Goal: Information Seeking & Learning: Check status

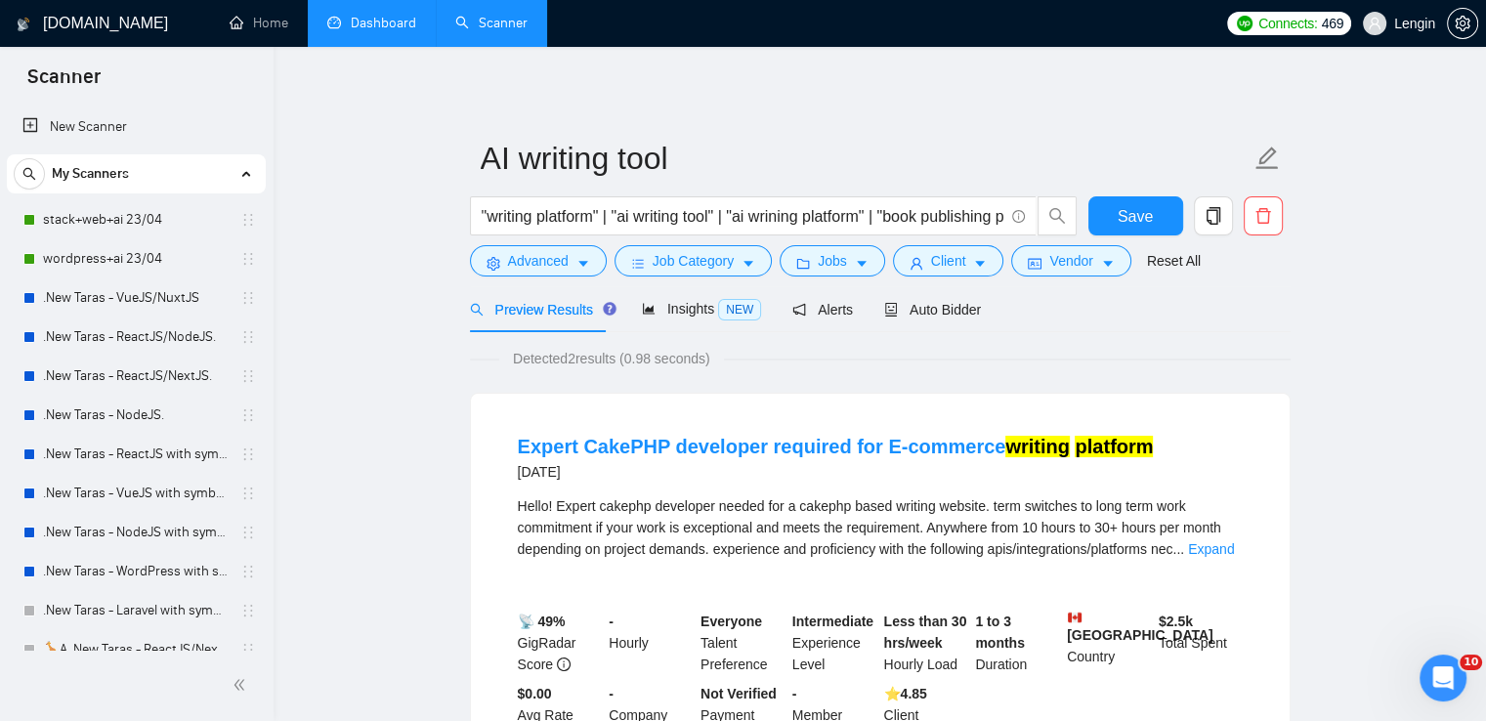
click at [360, 15] on link "Dashboard" at bounding box center [371, 23] width 89 height 17
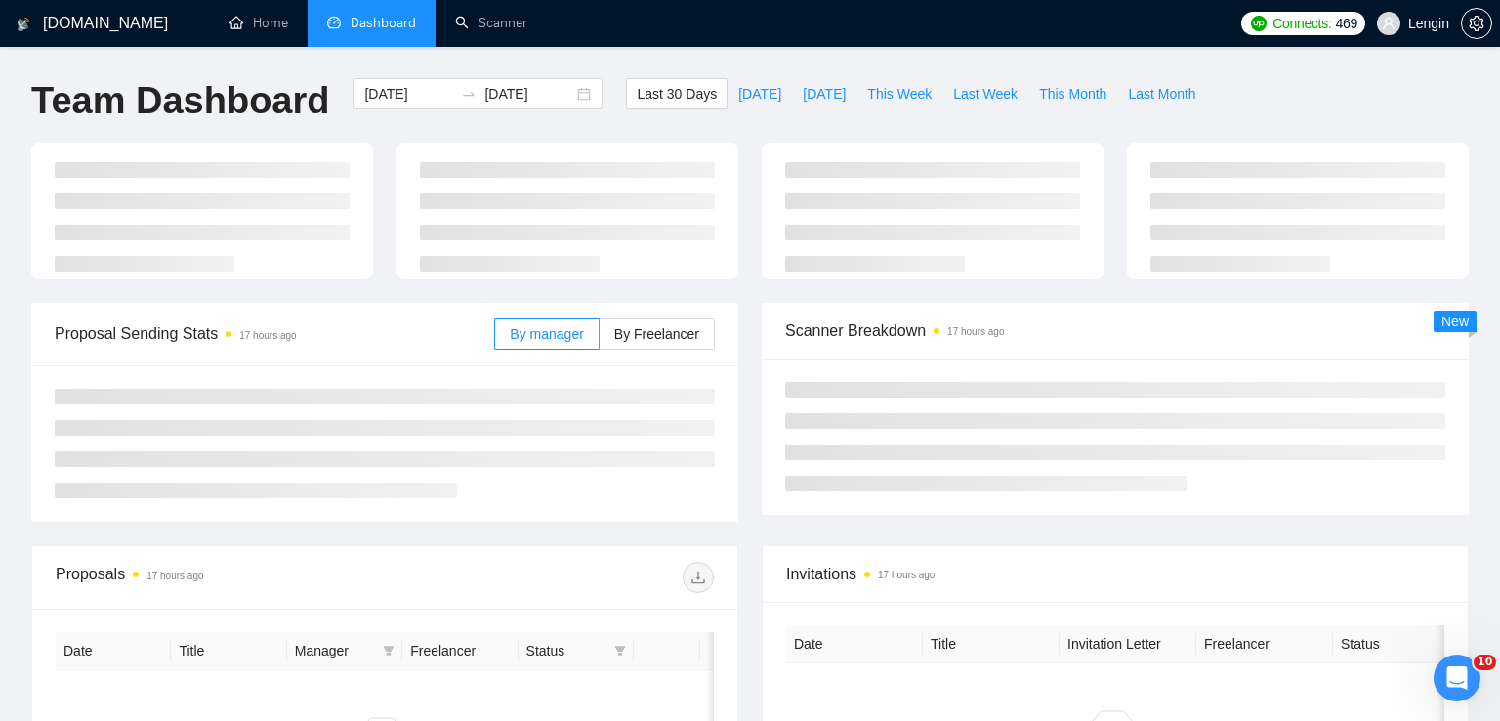
type input "[DATE]"
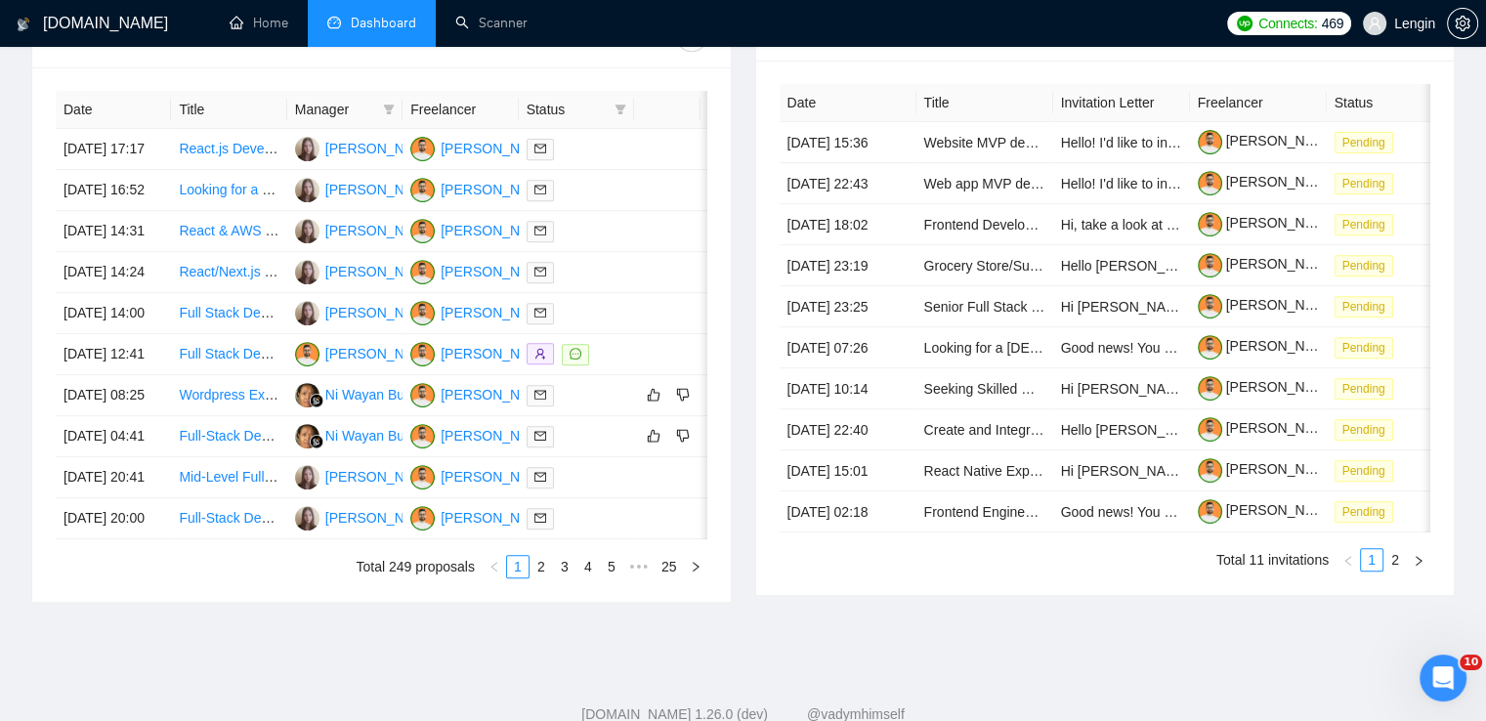
scroll to position [874, 0]
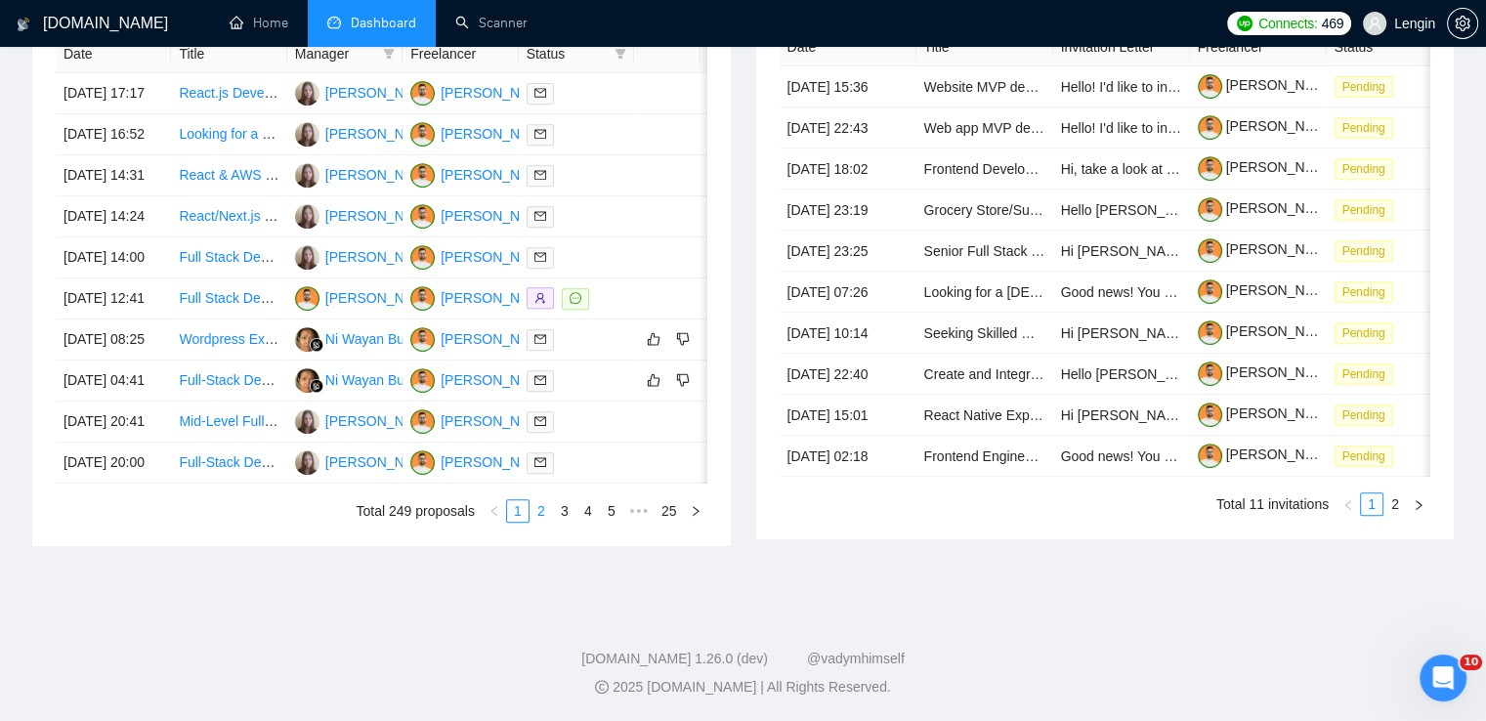
click at [533, 522] on link "2" at bounding box center [540, 510] width 21 height 21
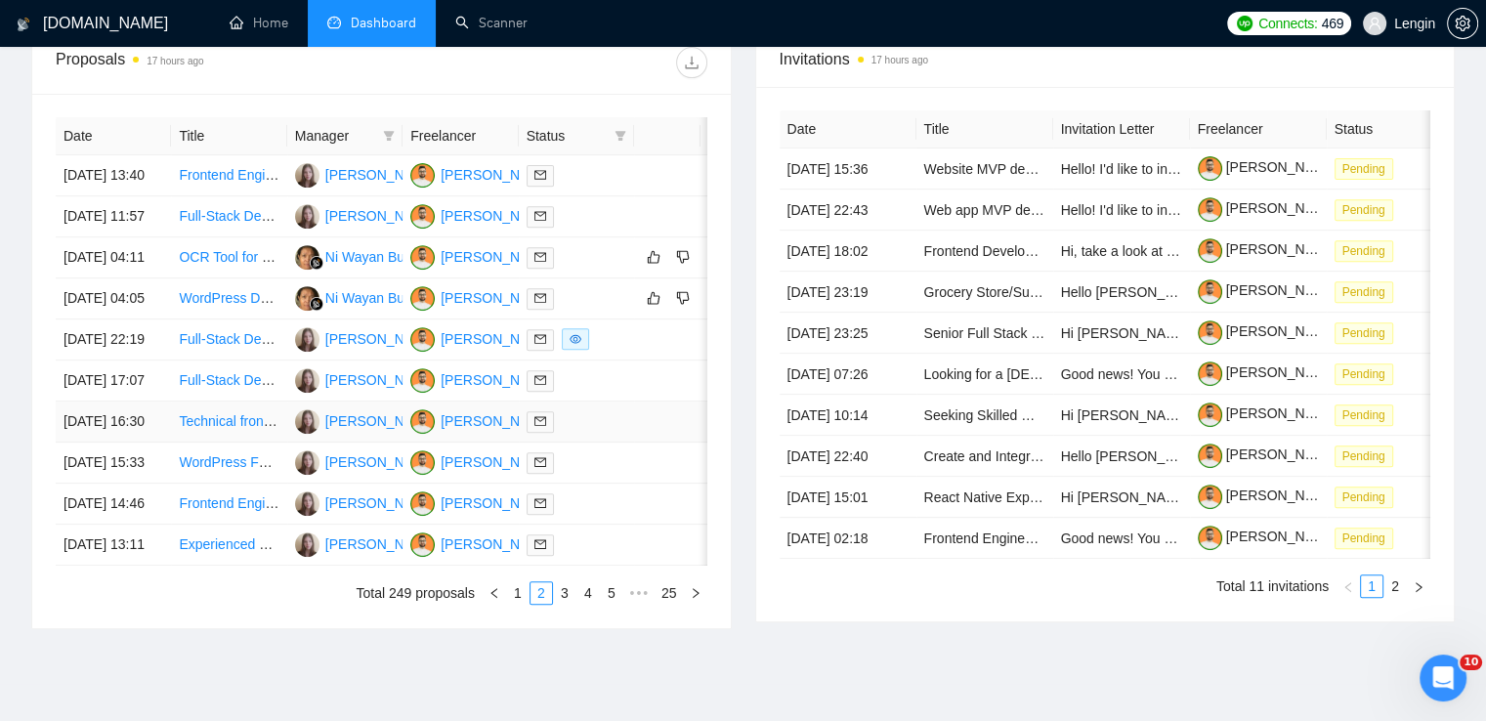
scroll to position [879, 0]
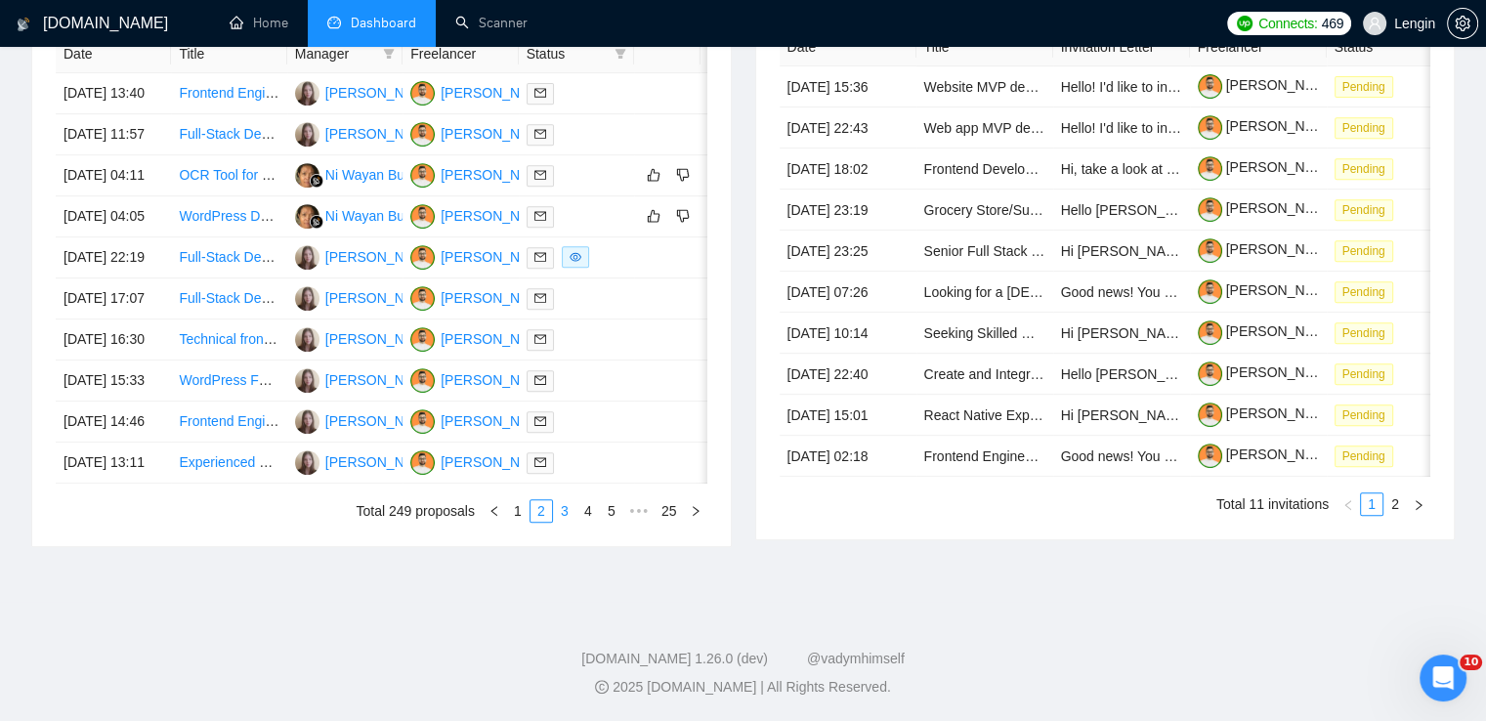
click at [570, 522] on link "3" at bounding box center [564, 510] width 21 height 21
click at [520, 522] on link "1" at bounding box center [517, 510] width 21 height 21
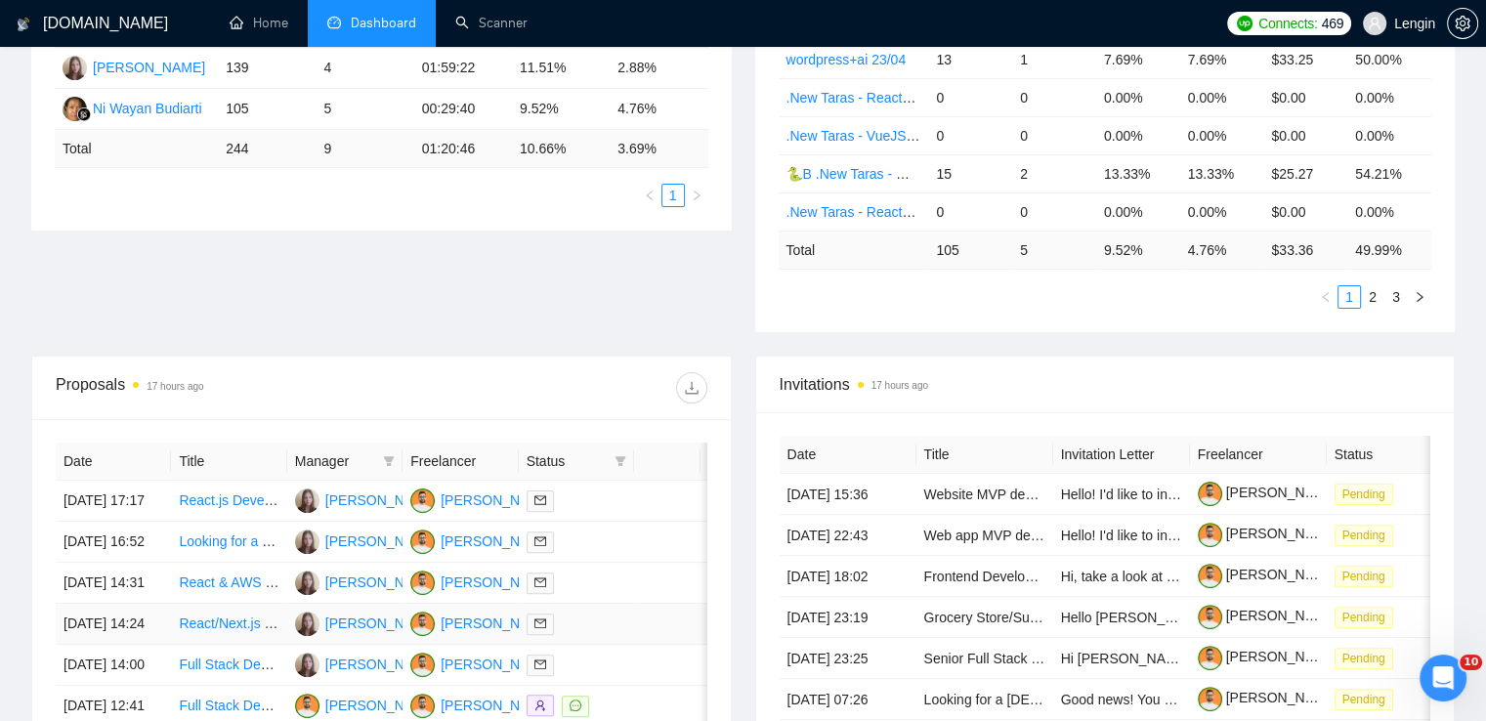
scroll to position [417, 0]
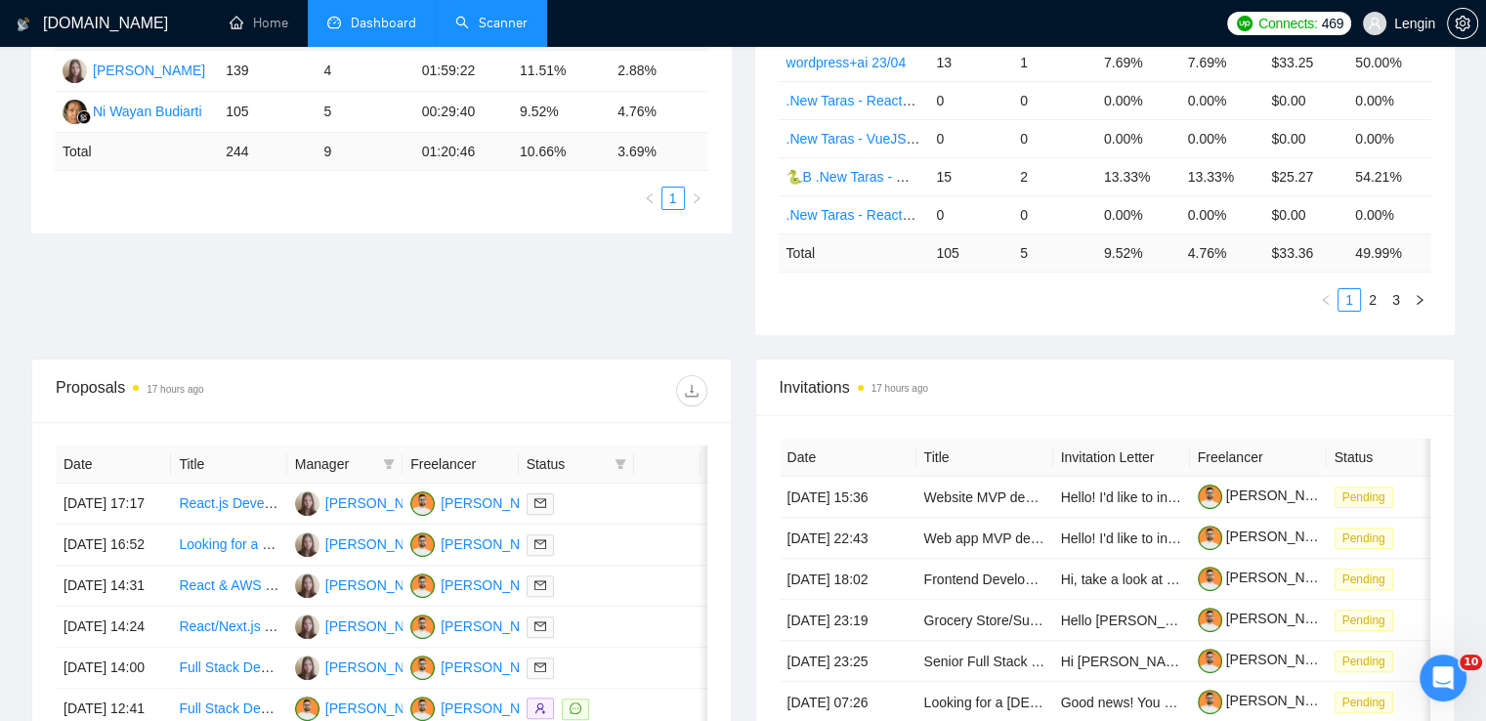
click at [507, 16] on link "Scanner" at bounding box center [491, 23] width 72 height 17
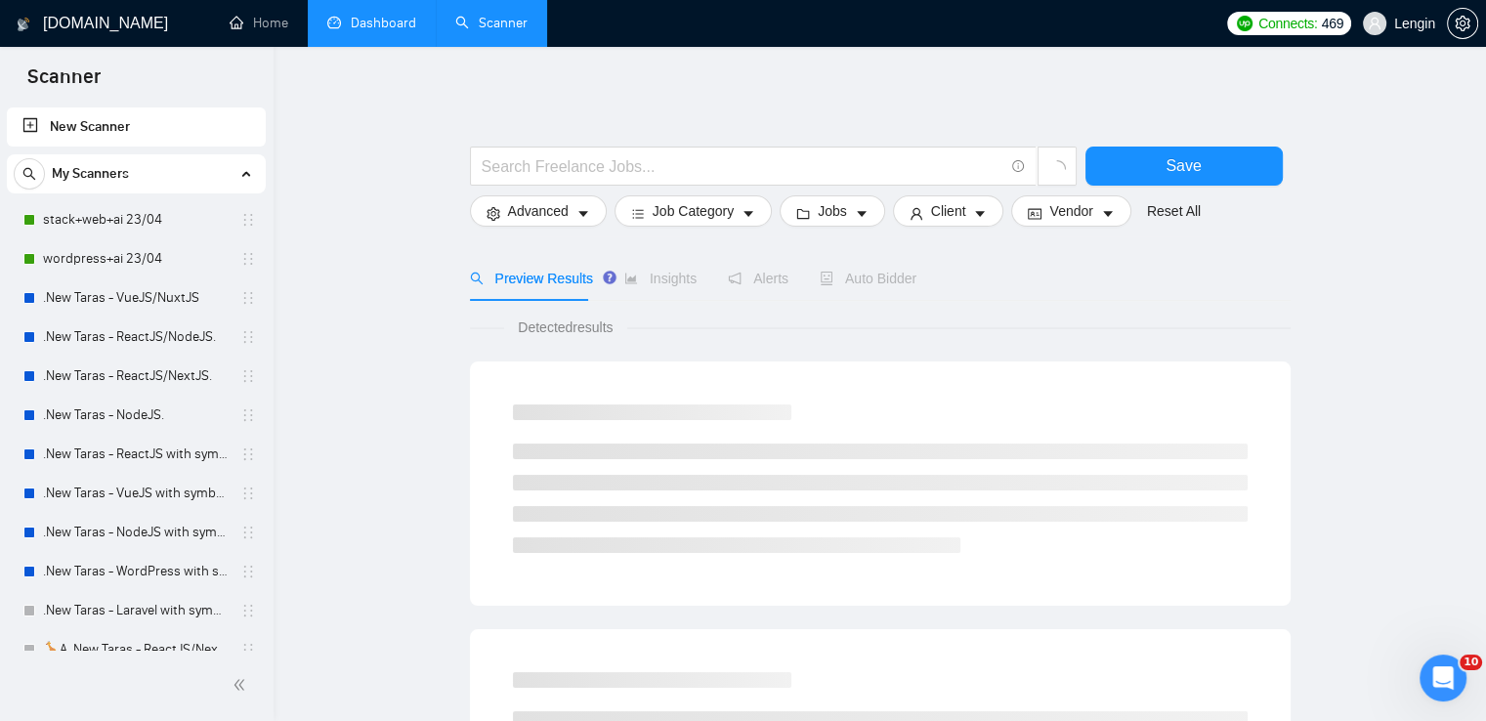
click at [381, 17] on link "Dashboard" at bounding box center [371, 23] width 89 height 17
